Goal: Check status: Verify the current state of an ongoing process or item

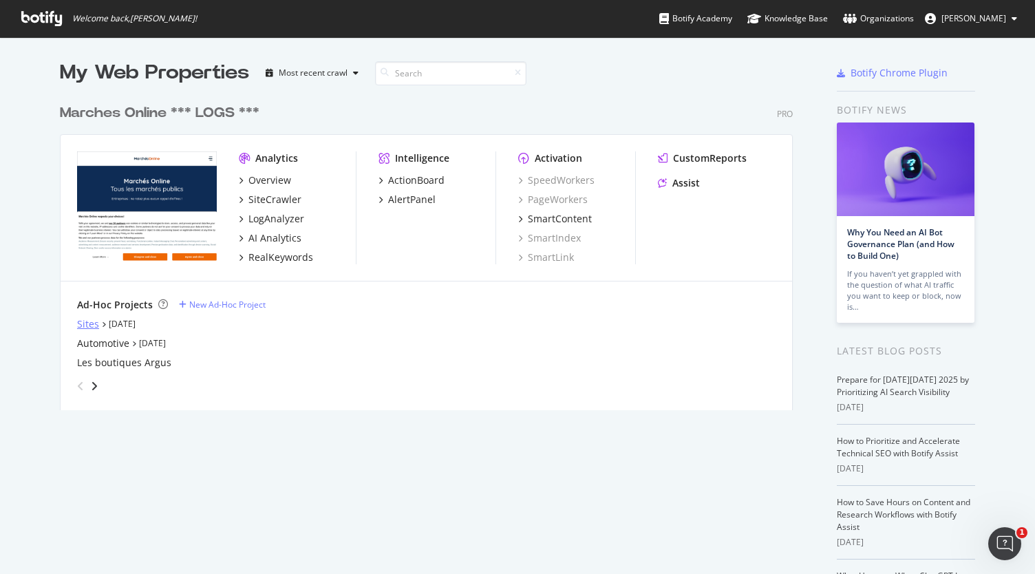
click at [78, 320] on div "Sites" at bounding box center [88, 324] width 22 height 14
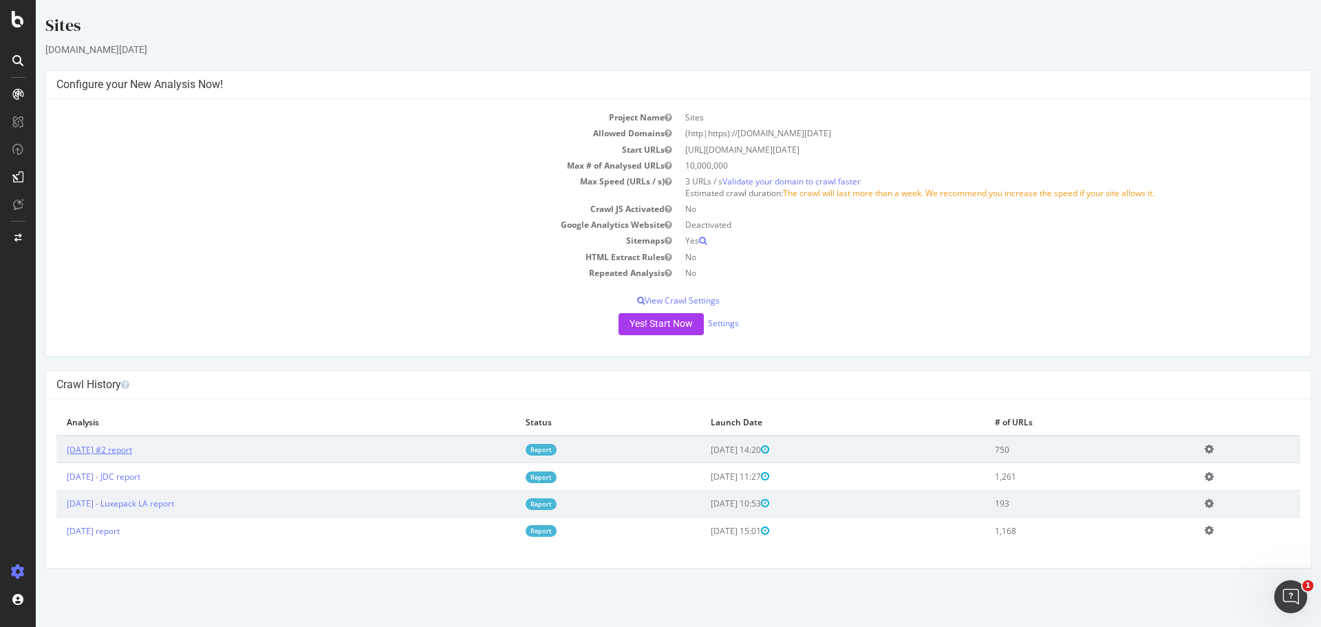
click at [94, 452] on td "[DATE] #2 report" at bounding box center [285, 450] width 459 height 28
click at [94, 452] on link "[DATE] #2 report" at bounding box center [99, 450] width 65 height 12
